Goal: Find specific page/section: Find specific page/section

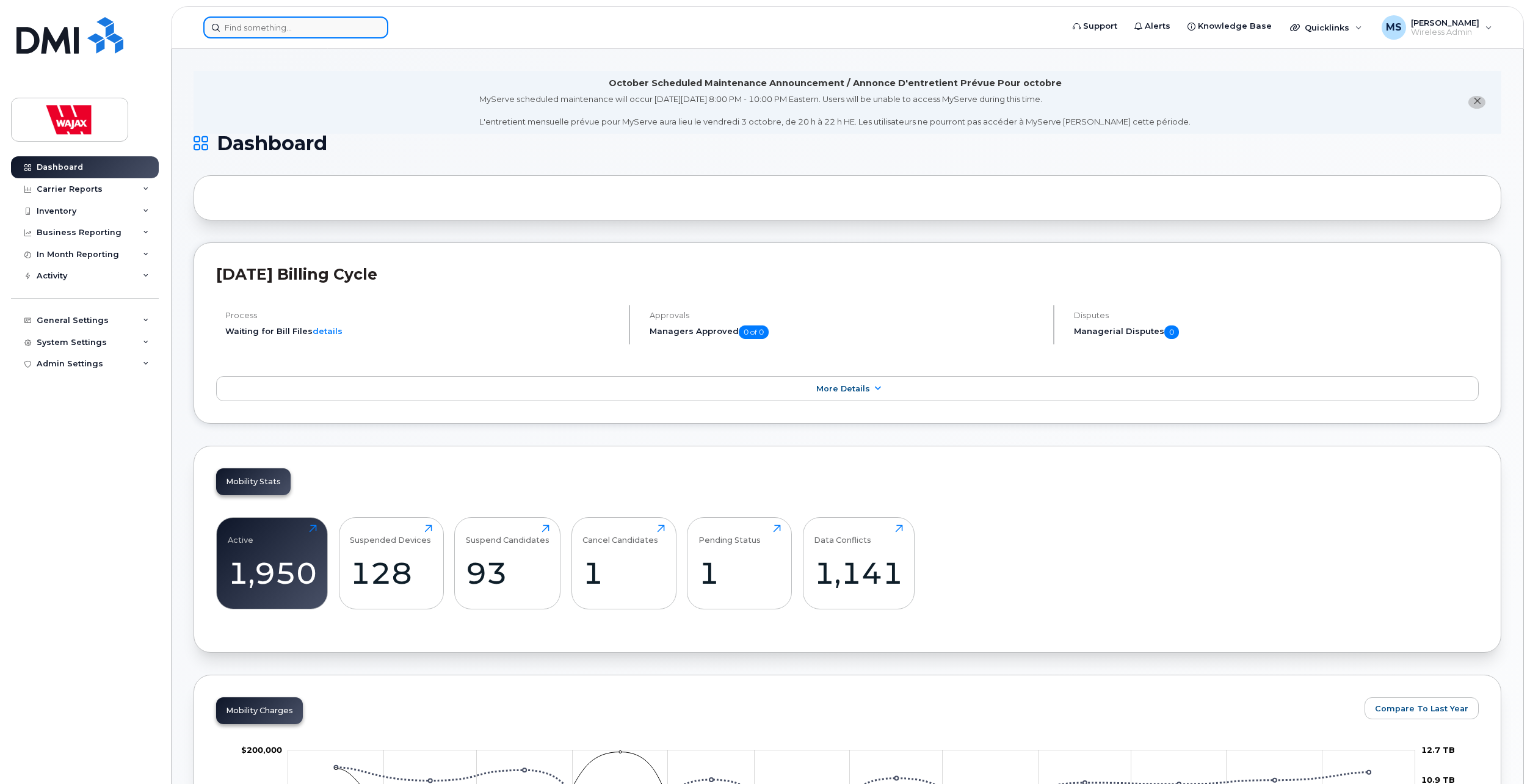
click at [286, 29] on input at bounding box center [296, 27] width 185 height 22
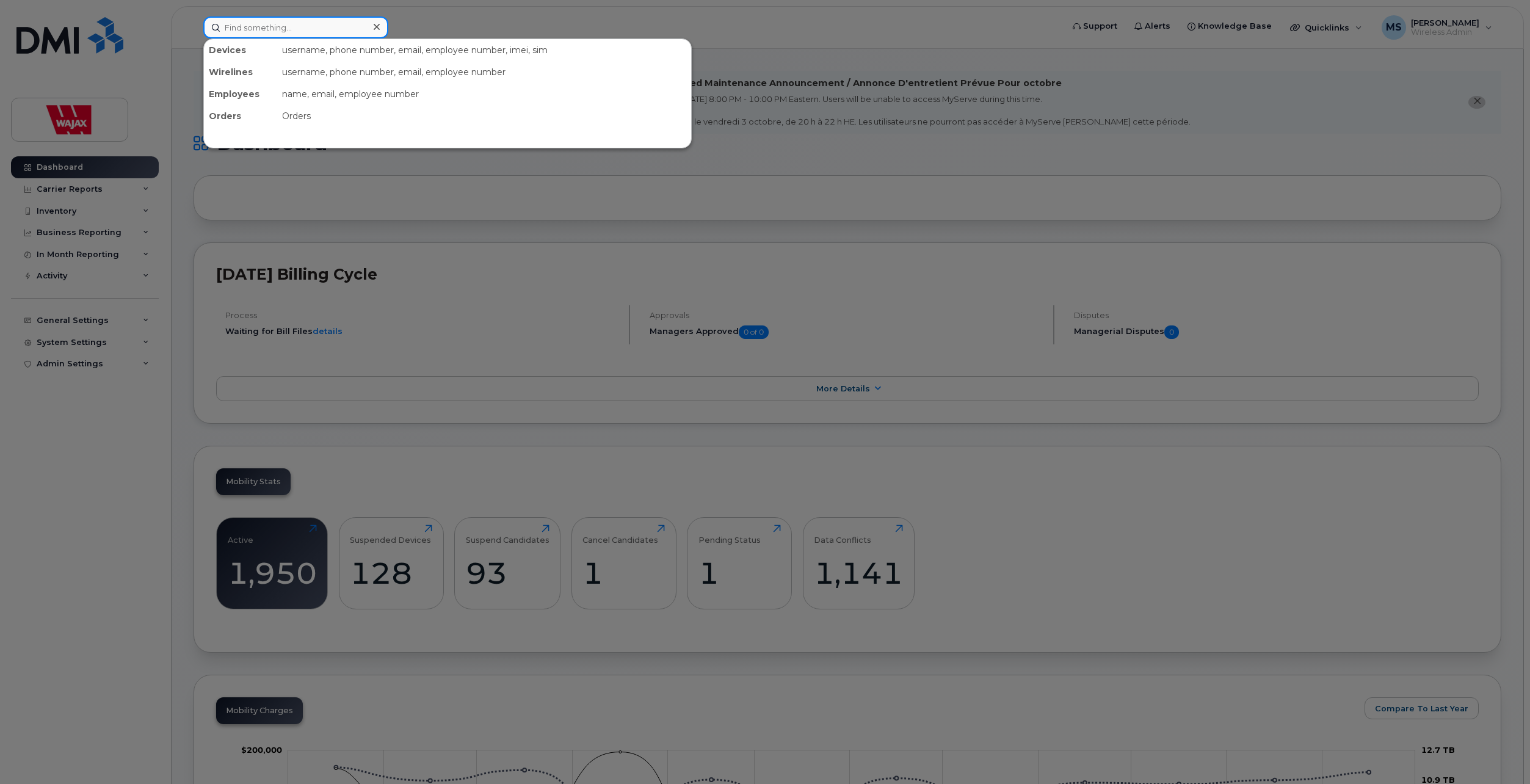
paste input "[PERSON_NAME]"
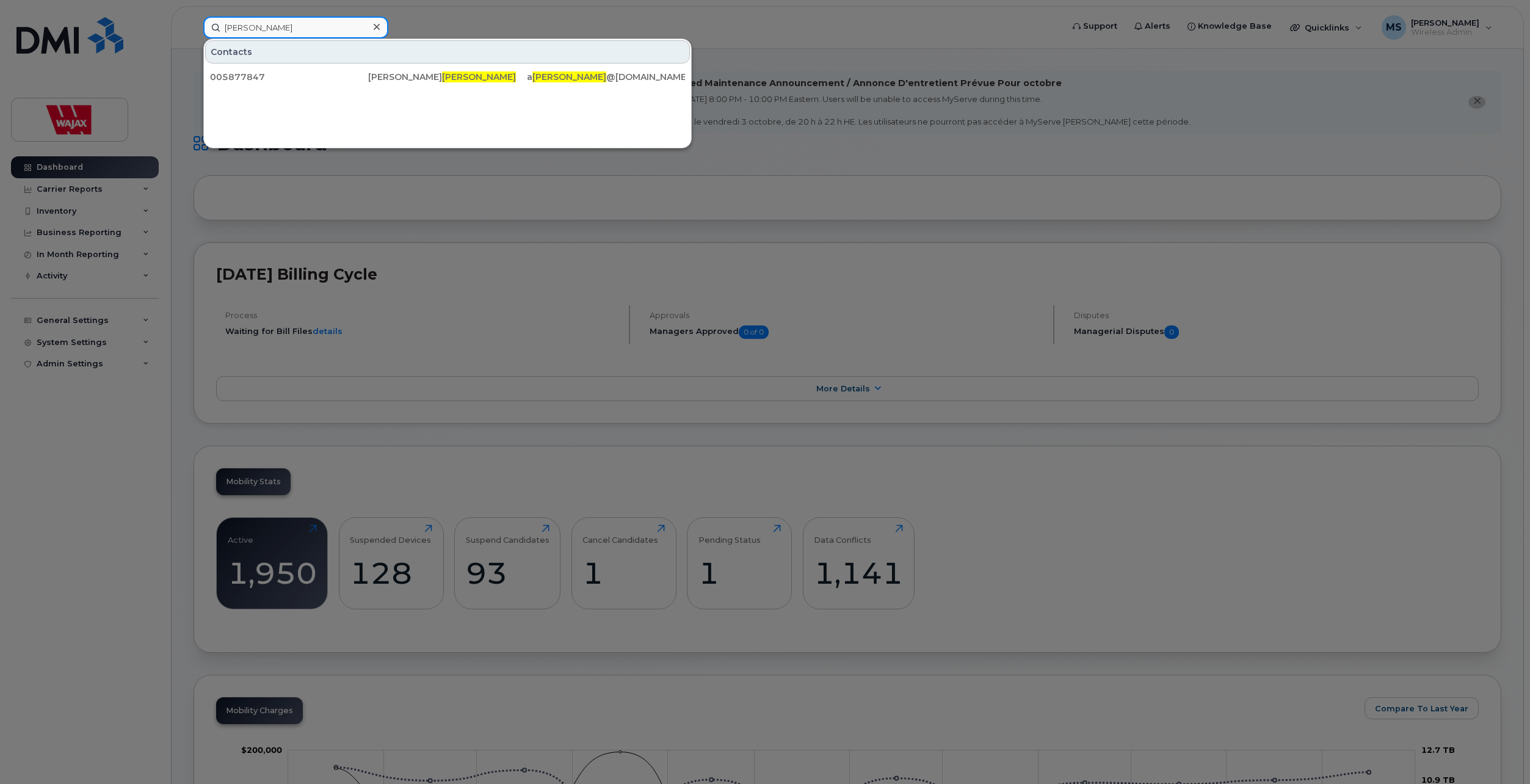
click at [269, 28] on input "[PERSON_NAME]" at bounding box center [296, 27] width 185 height 22
paste input "[PERSON_NAME]"
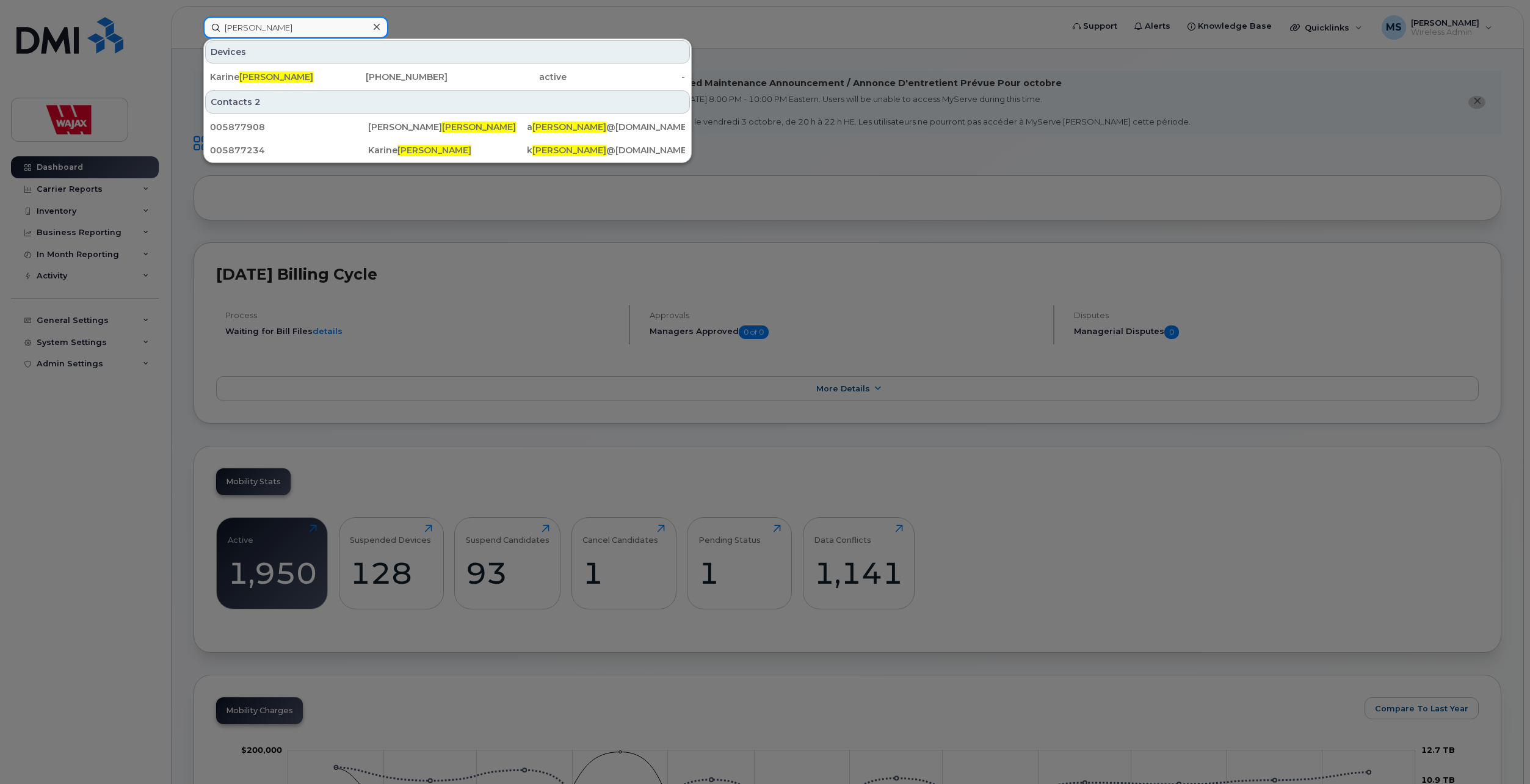
click at [274, 27] on input "[PERSON_NAME]" at bounding box center [296, 27] width 185 height 22
paste input "[PERSON_NAME]"
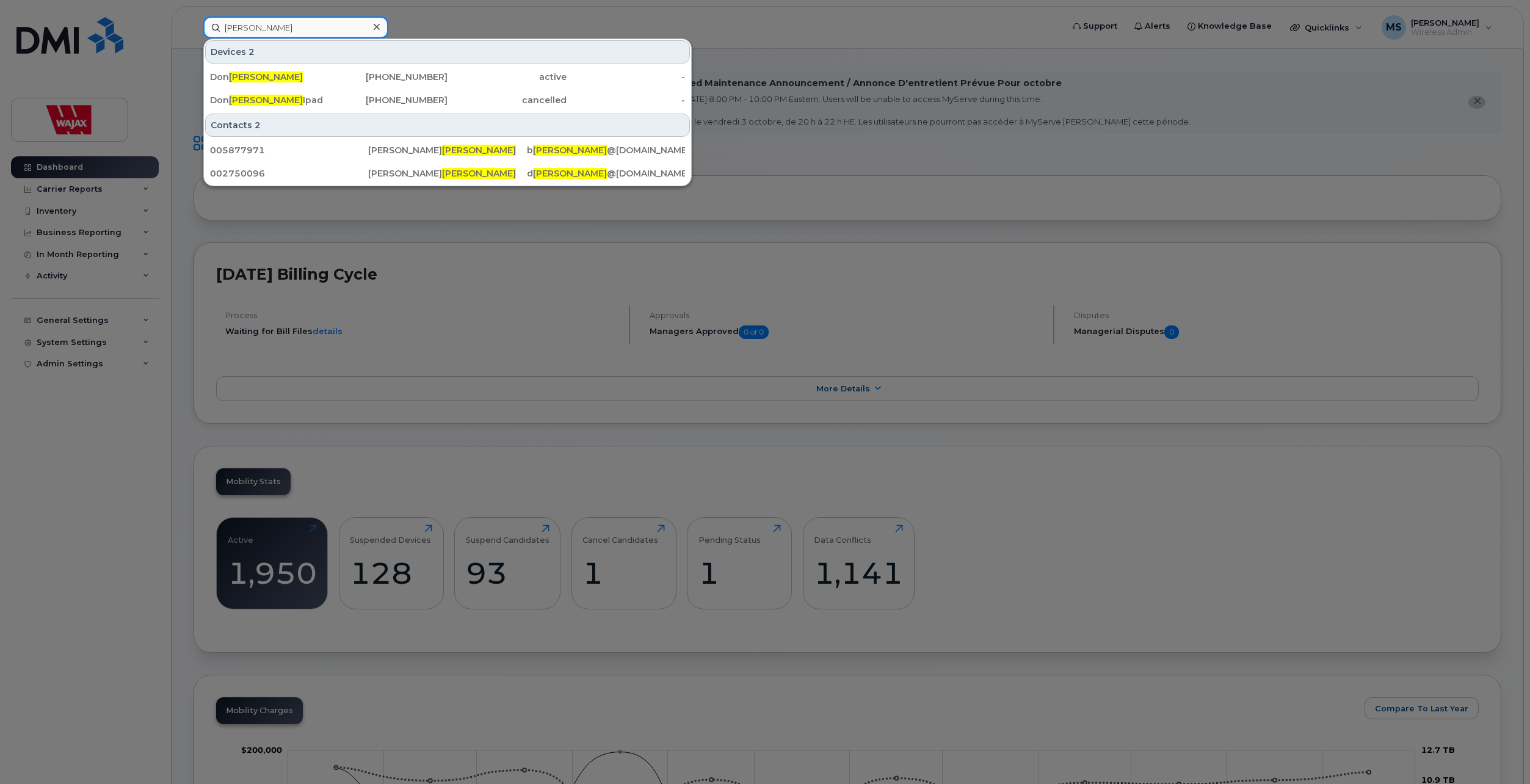
click at [341, 31] on input "[PERSON_NAME]" at bounding box center [296, 27] width 185 height 22
click at [341, 31] on input "[PERSON_NAME]" at bounding box center [296, 27] width 185 height 22
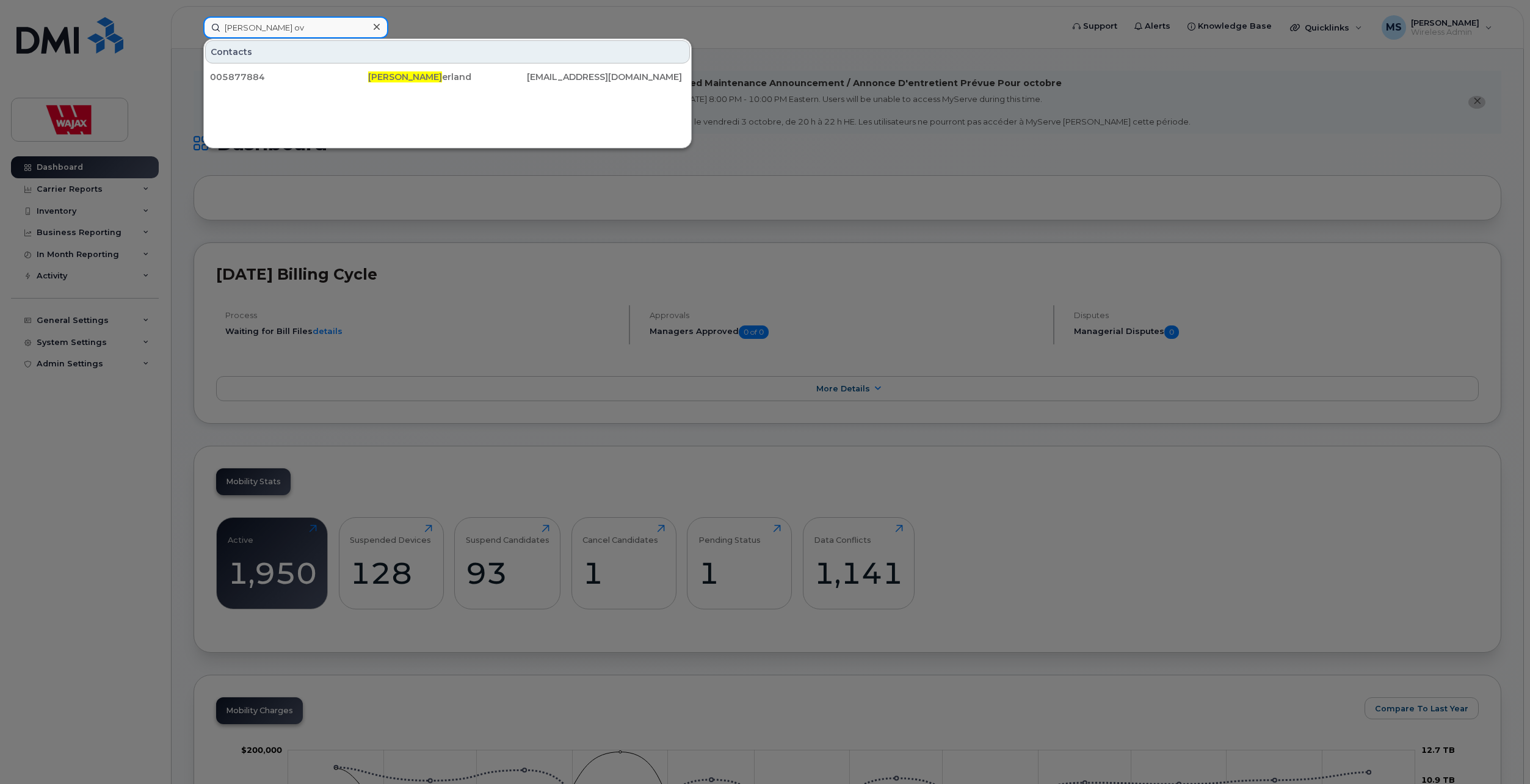
type input "[PERSON_NAME] ov"
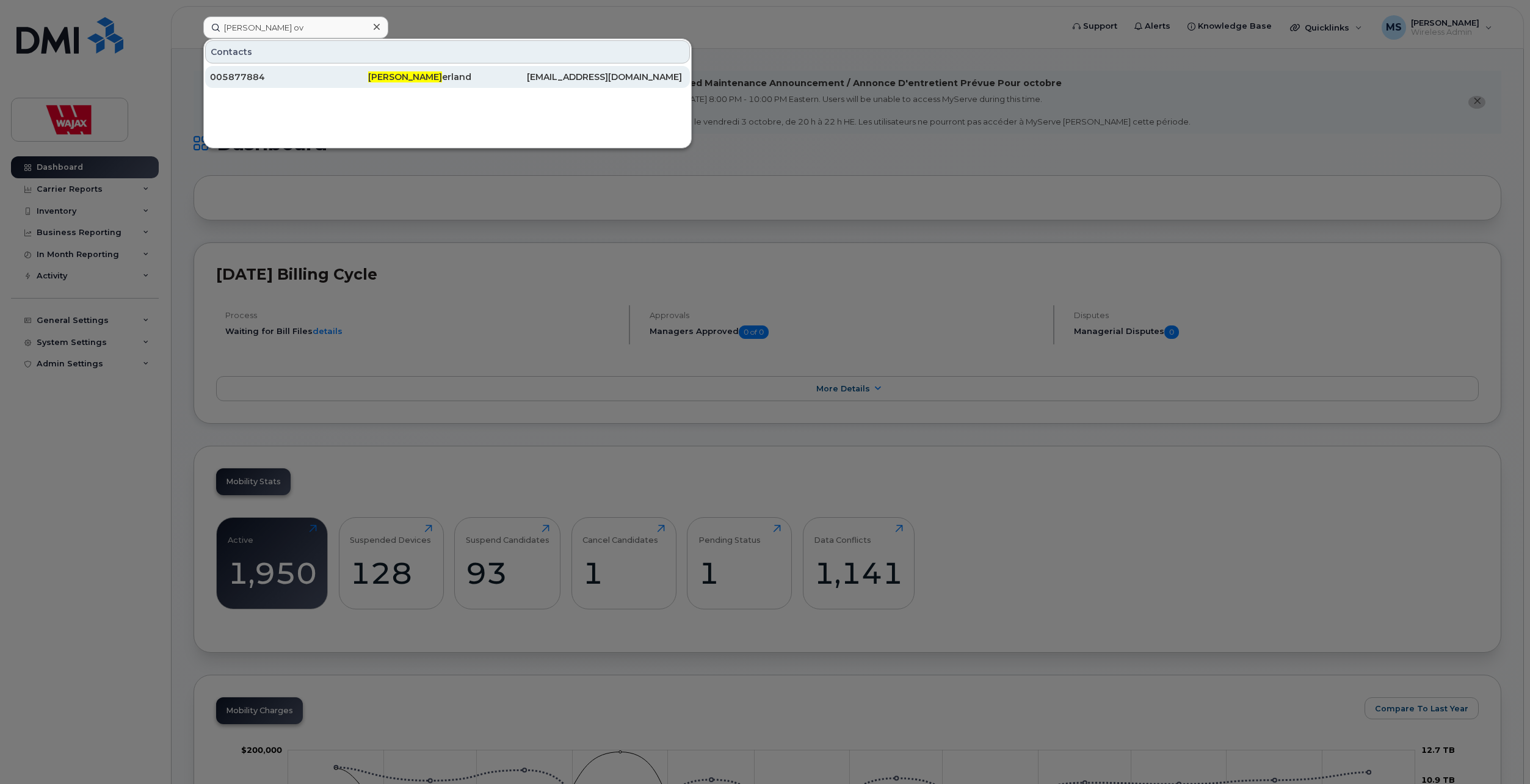
click at [391, 85] on div "[PERSON_NAME] [PERSON_NAME]" at bounding box center [448, 77] width 158 height 22
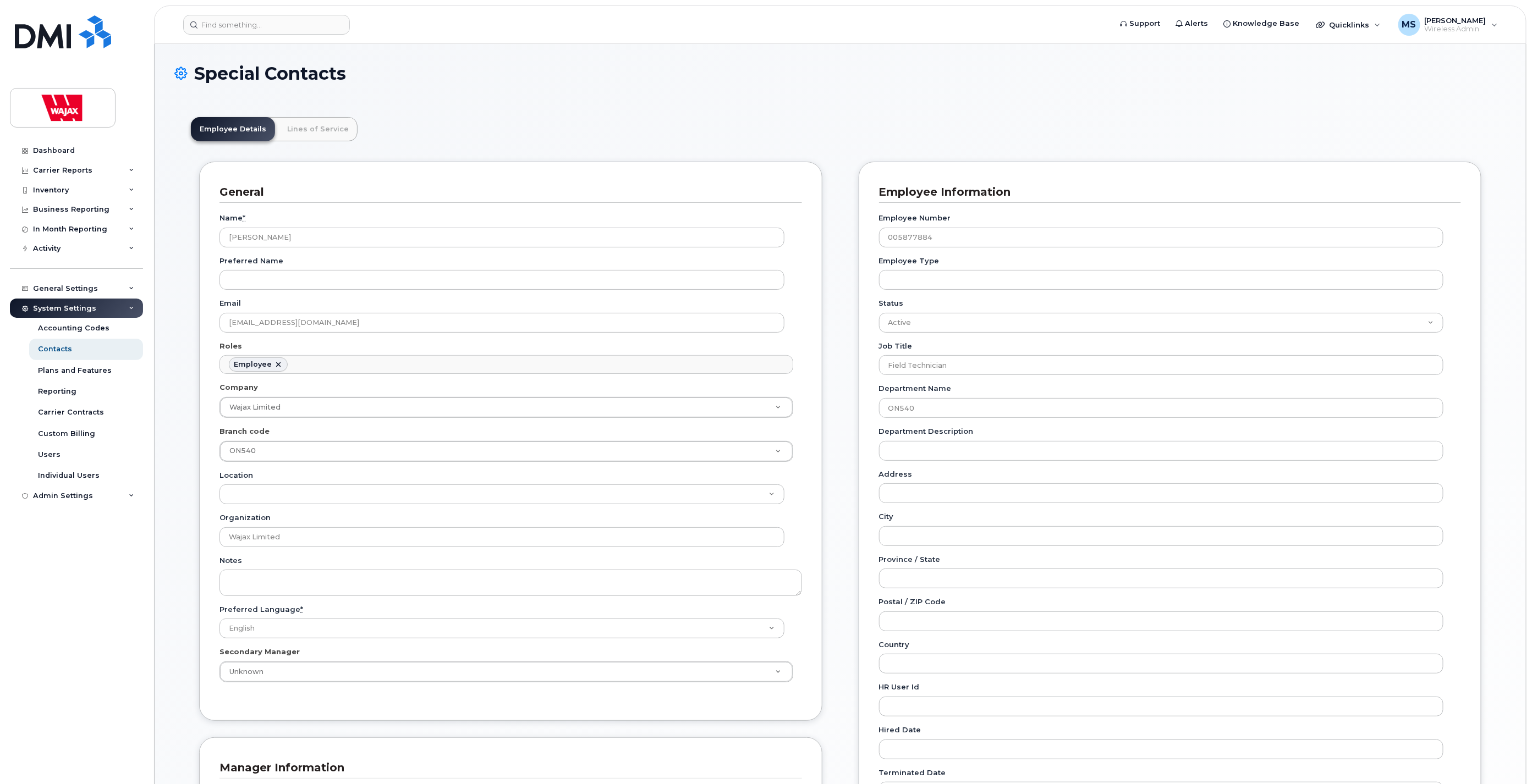
scroll to position [39, 0]
